Goal: Book appointment/travel/reservation

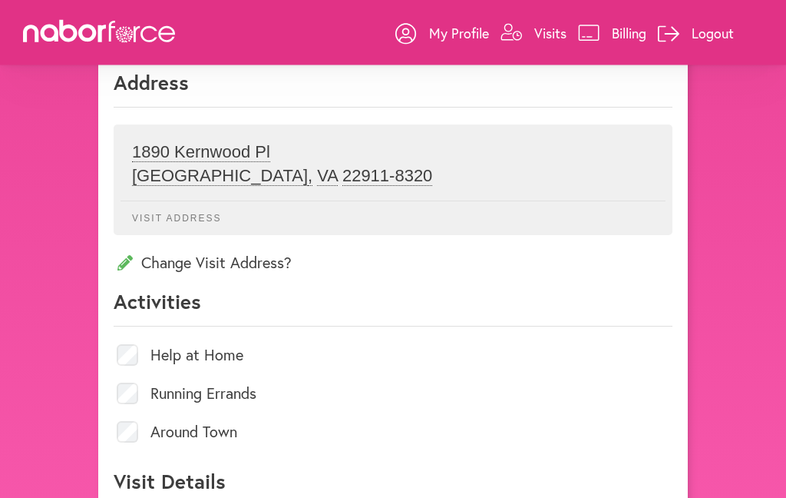
scroll to position [507, 0]
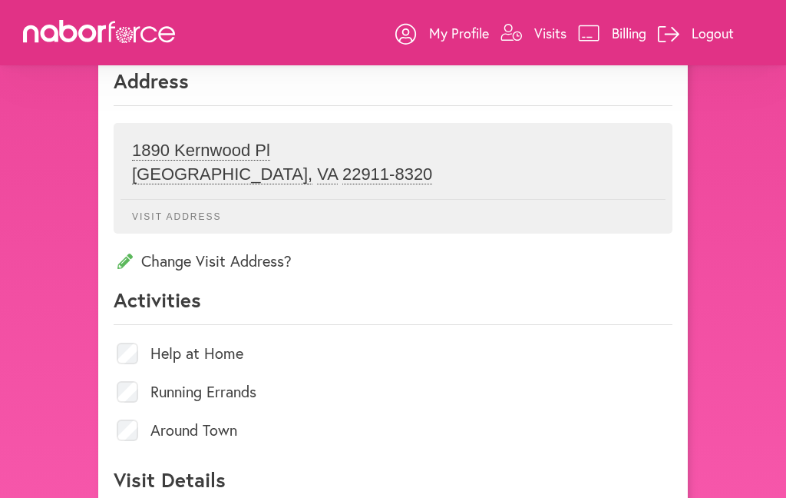
click at [147, 372] on span "Help at Home" at bounding box center [393, 353] width 559 height 38
click at [149, 370] on span "Help at Home" at bounding box center [393, 353] width 559 height 38
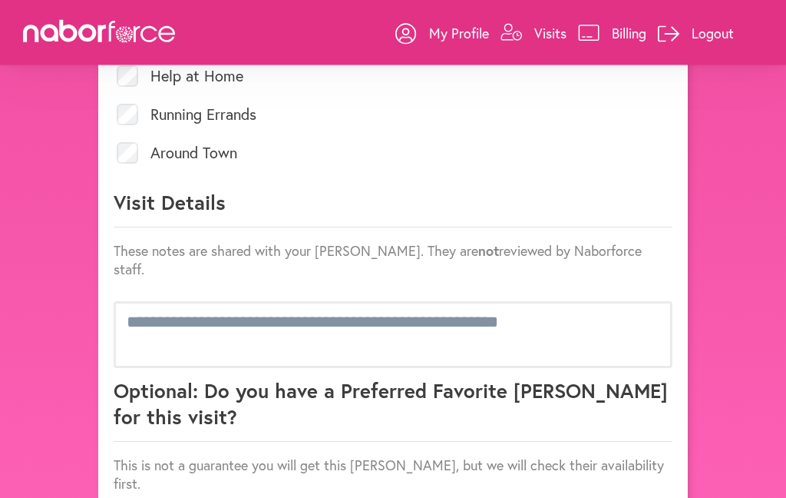
scroll to position [840, 0]
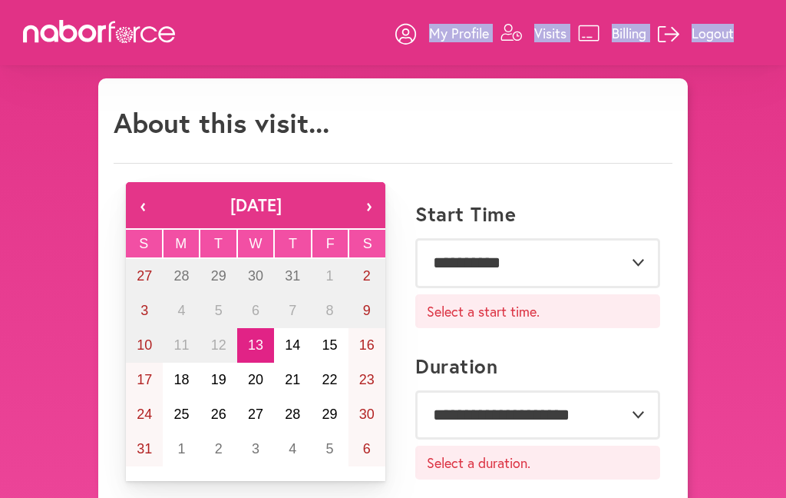
scroll to position [0, 0]
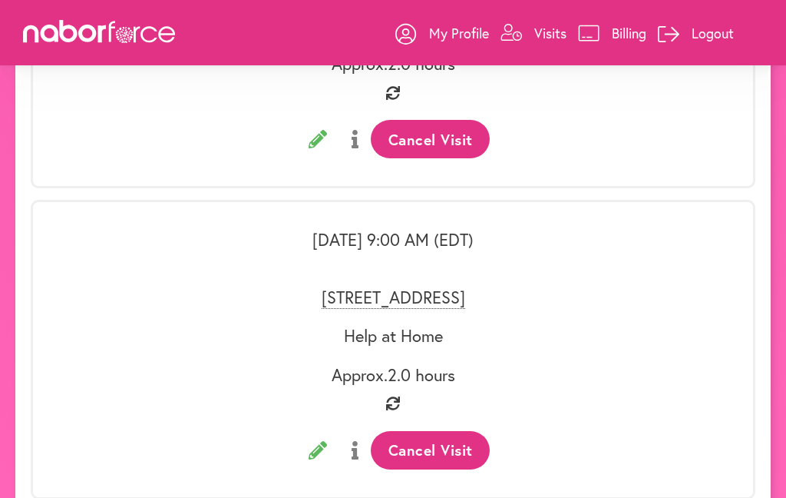
scroll to position [3378, 0]
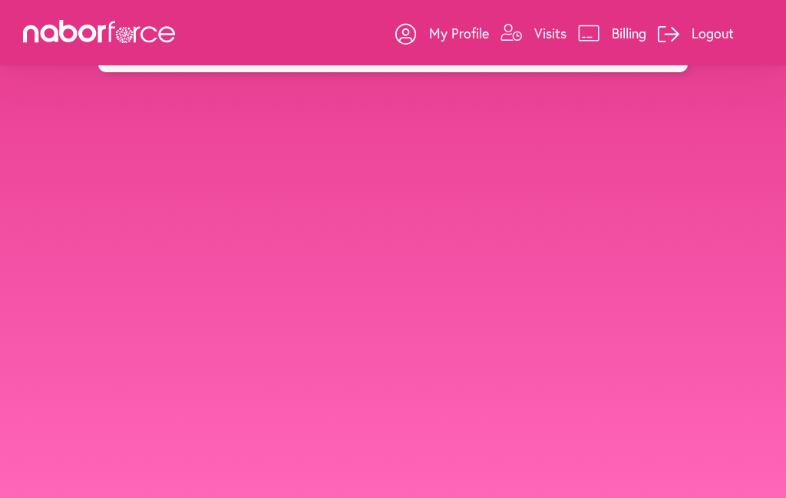
scroll to position [173, 0]
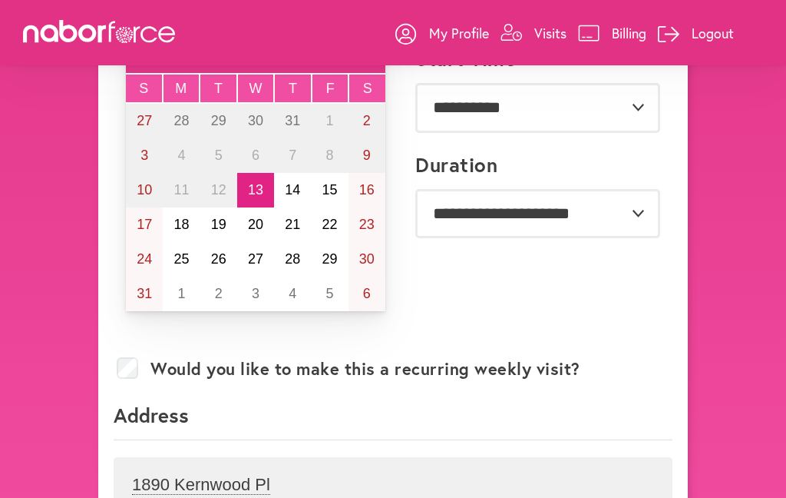
click at [164, 220] on button "18" at bounding box center [181, 224] width 37 height 35
click at [158, 223] on button "17" at bounding box center [144, 224] width 37 height 35
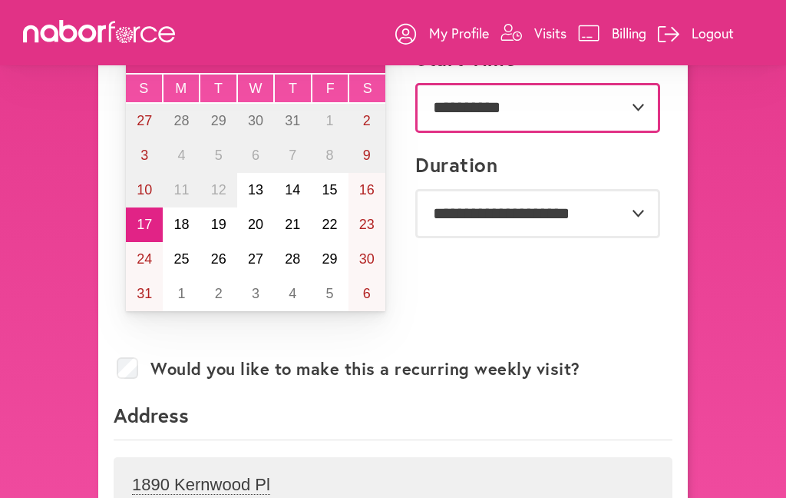
click at [650, 93] on select "**********" at bounding box center [537, 107] width 245 height 49
select select "*******"
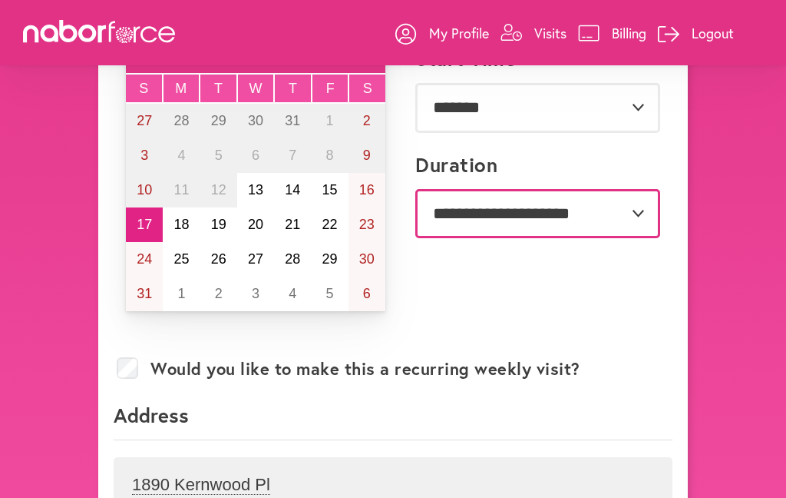
click at [649, 194] on select "**********" at bounding box center [537, 213] width 245 height 49
select select "***"
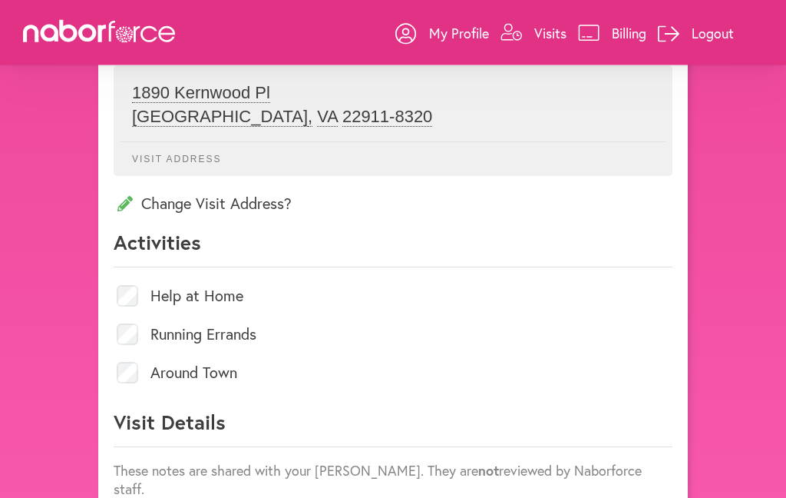
scroll to position [565, 0]
click at [146, 306] on span "Help at Home" at bounding box center [393, 295] width 559 height 38
click at [149, 305] on span "Help at Home" at bounding box center [393, 295] width 559 height 38
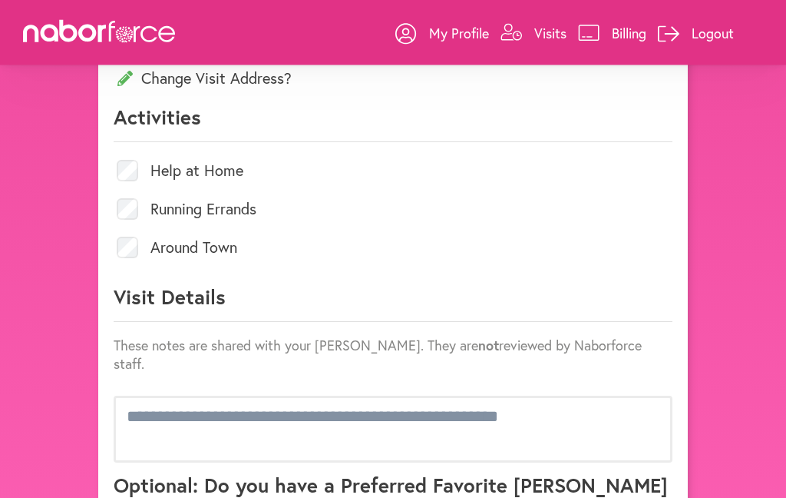
scroll to position [699, 0]
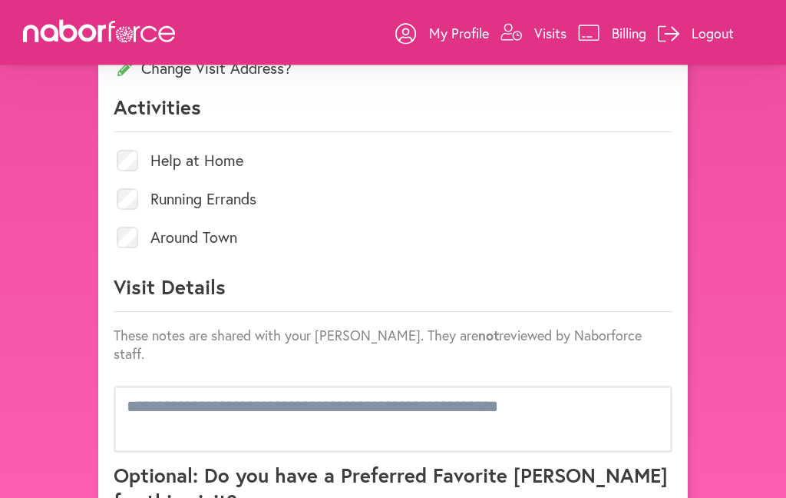
click at [209, 168] on label "Help at Home" at bounding box center [196, 161] width 93 height 15
click at [160, 164] on label "Help at Home" at bounding box center [196, 161] width 93 height 15
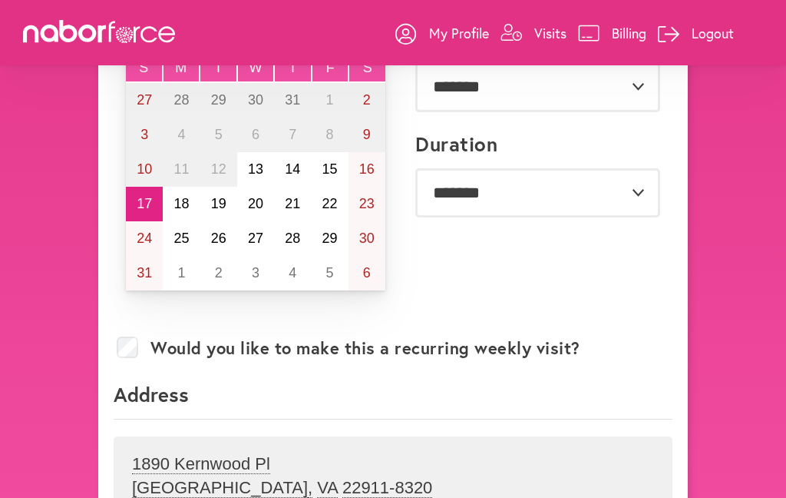
scroll to position [192, 0]
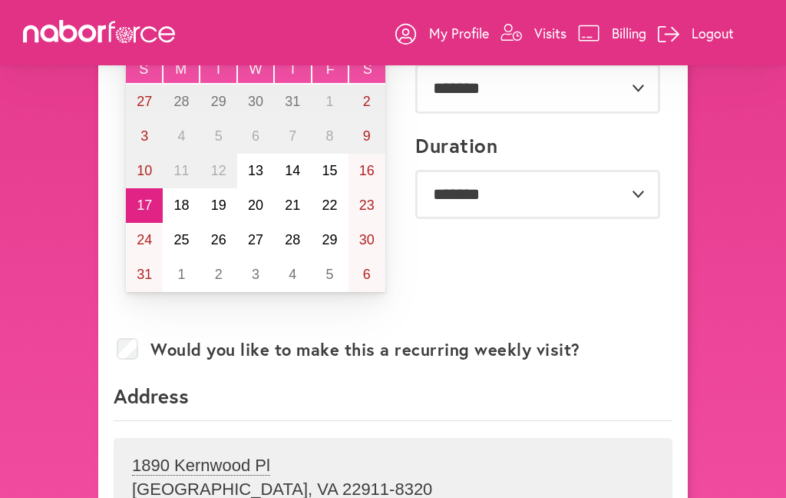
click at [438, 42] on link "My Profile" at bounding box center [442, 33] width 94 height 46
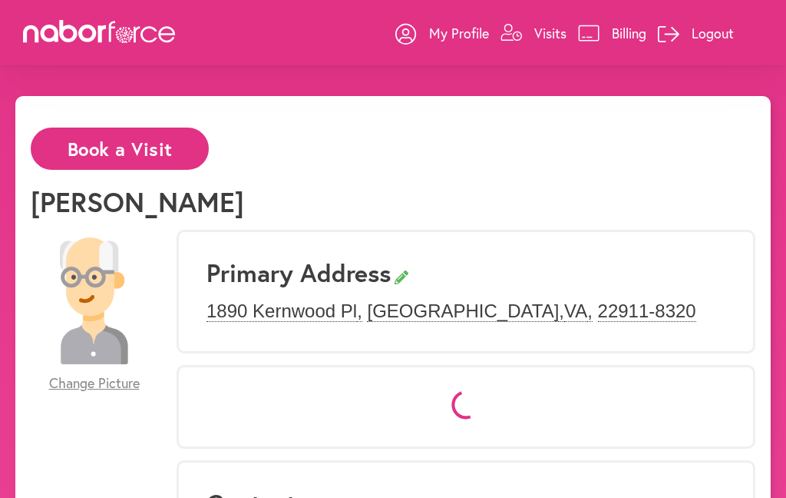
select select "*"
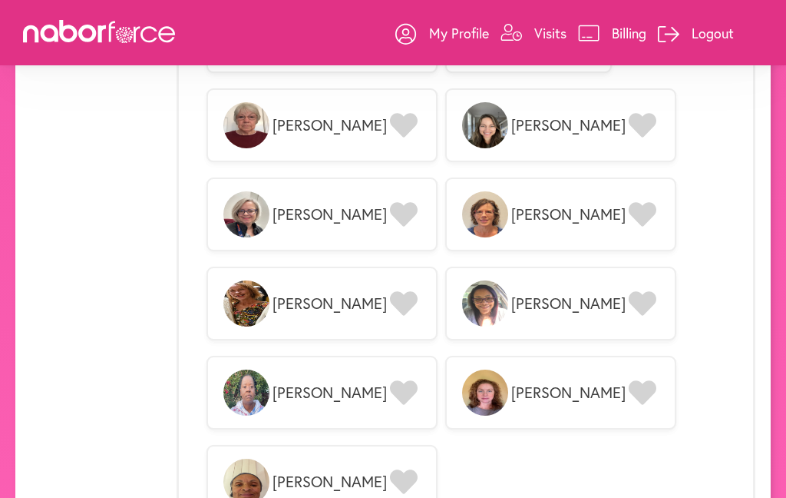
scroll to position [1858, 0]
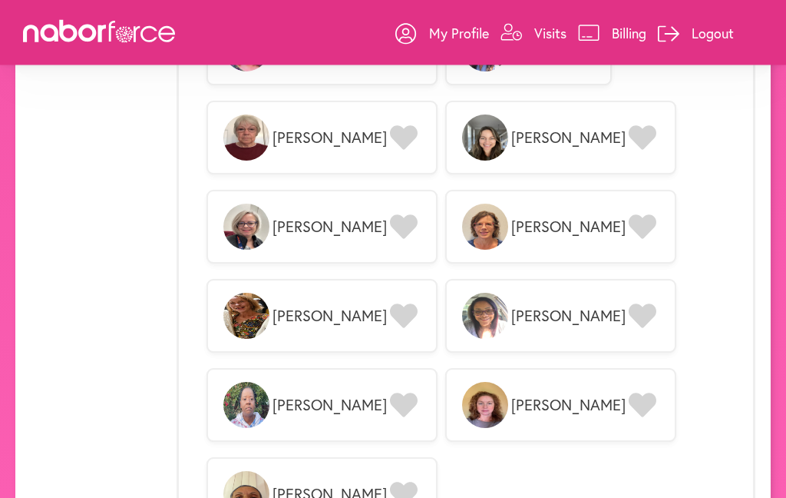
click at [564, 29] on p "Visits" at bounding box center [550, 33] width 32 height 18
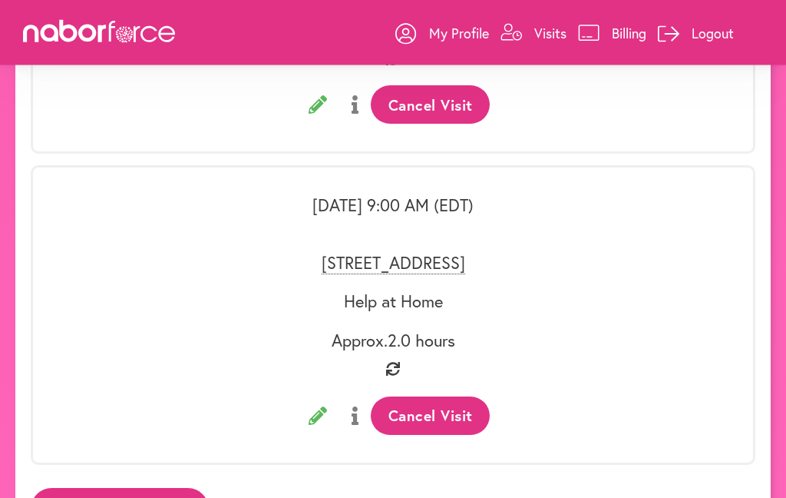
scroll to position [3378, 0]
